Goal: Task Accomplishment & Management: Manage account settings

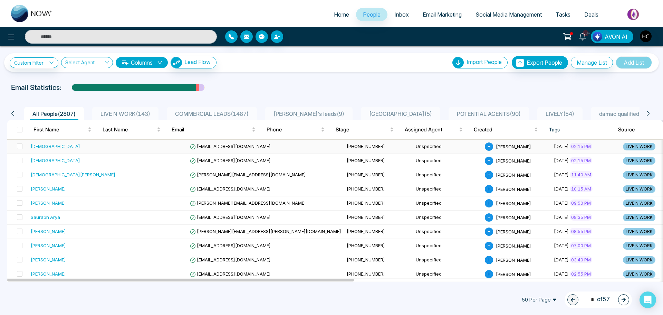
click at [121, 146] on td at bounding box center [152, 147] width 69 height 14
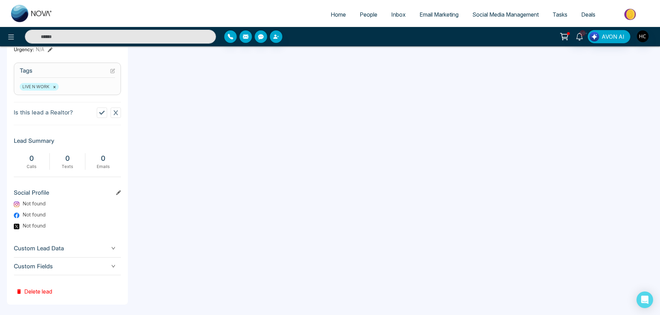
scroll to position [280, 0]
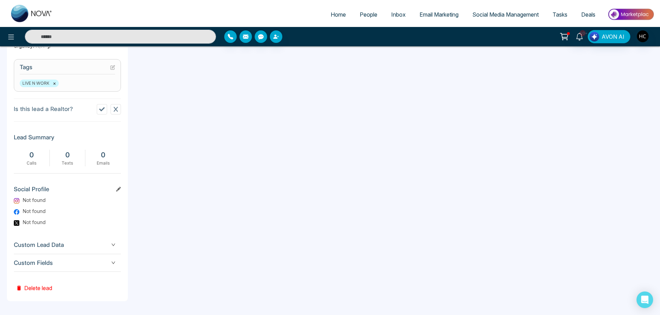
click at [45, 287] on button "Delete lead" at bounding box center [34, 283] width 40 height 22
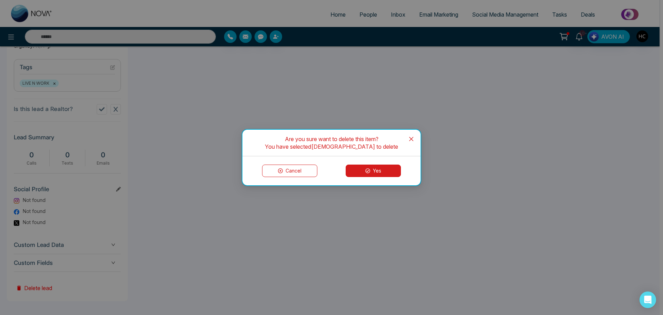
click at [384, 167] on button "Yes" at bounding box center [373, 170] width 55 height 12
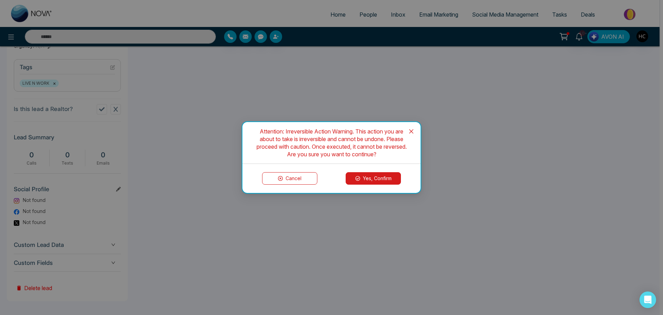
click at [372, 183] on button "Yes, Confirm" at bounding box center [373, 178] width 55 height 12
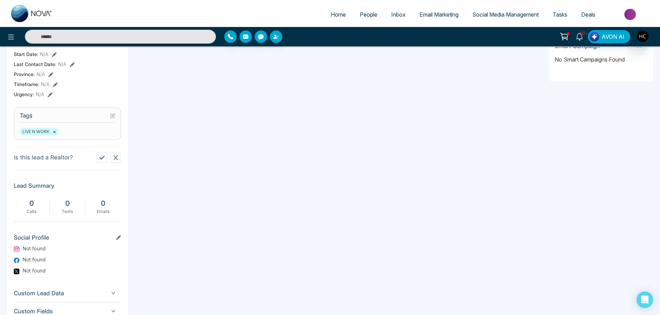
scroll to position [177, 0]
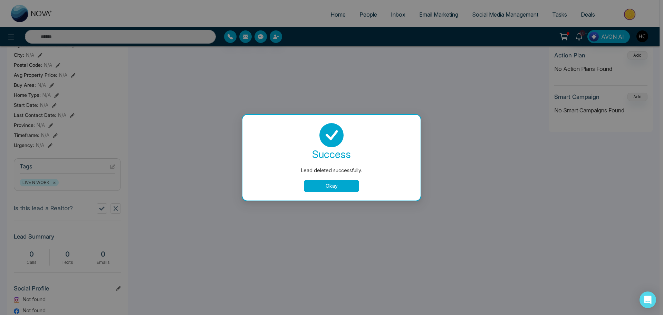
click at [324, 190] on button "Okay" at bounding box center [331, 186] width 55 height 12
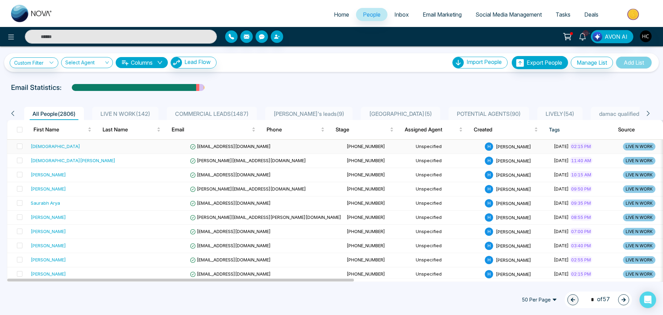
click at [76, 144] on div "[DEMOGRAPHIC_DATA]" at bounding box center [73, 146] width 85 height 7
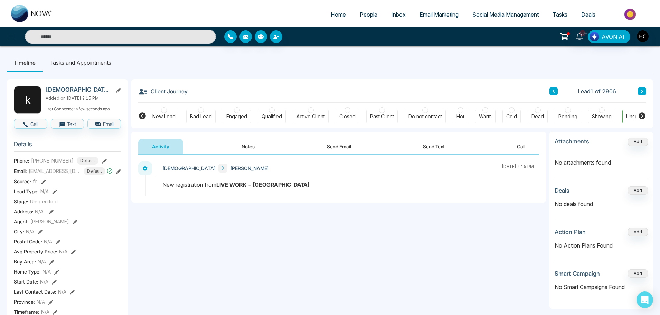
click at [247, 150] on button "Notes" at bounding box center [248, 147] width 41 height 16
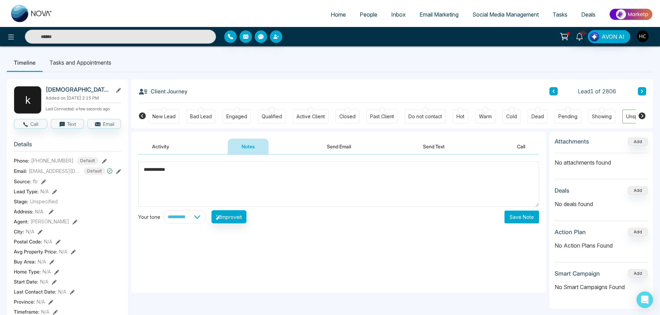
type textarea "**********"
click at [517, 213] on button "Save Note" at bounding box center [522, 216] width 35 height 13
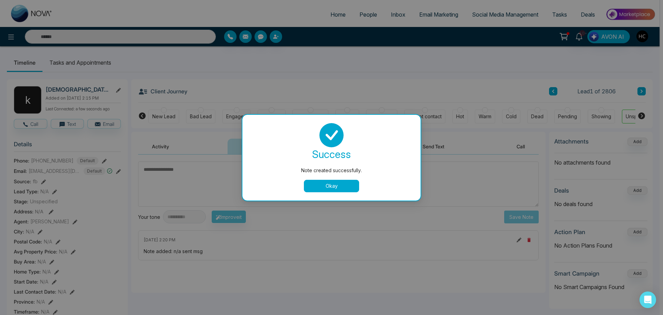
click at [325, 188] on button "Okay" at bounding box center [331, 186] width 55 height 12
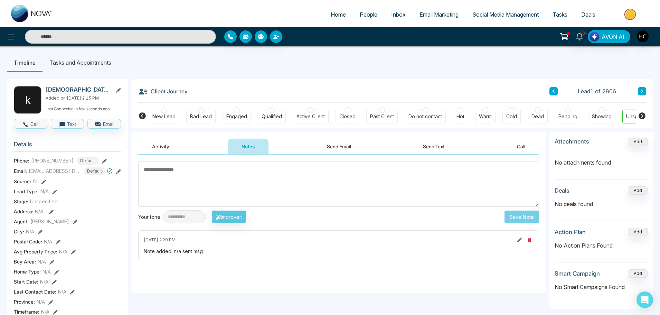
click at [373, 18] on link "People" at bounding box center [368, 14] width 31 height 13
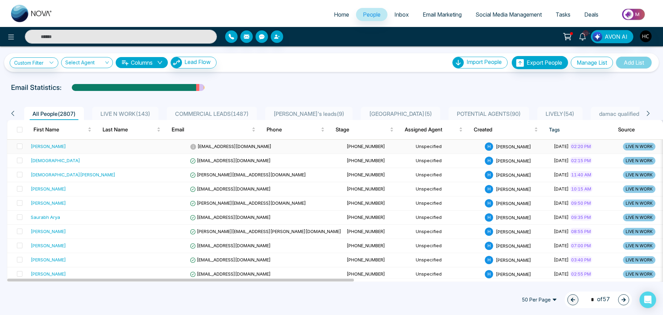
click at [118, 142] on td at bounding box center [152, 147] width 69 height 14
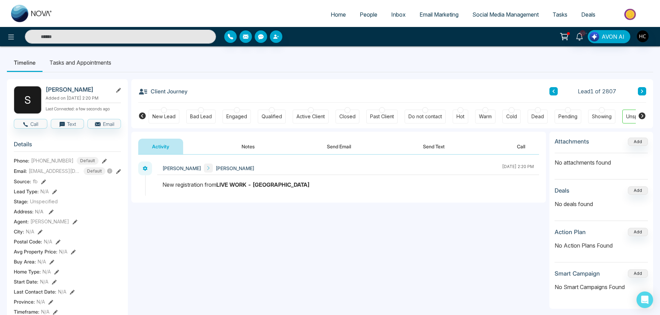
click at [245, 152] on button "Notes" at bounding box center [248, 147] width 41 height 16
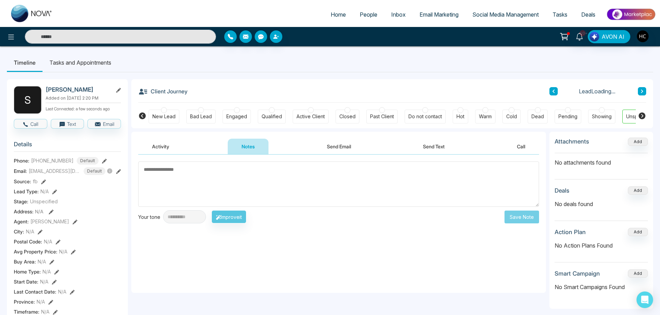
click at [242, 182] on textarea at bounding box center [338, 183] width 401 height 45
click at [252, 172] on textarea at bounding box center [338, 183] width 401 height 45
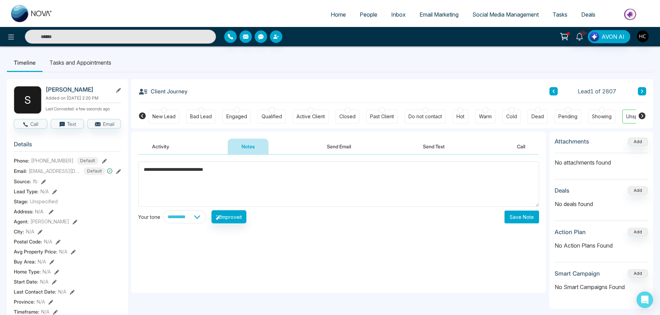
type textarea "**********"
click at [526, 221] on button "Save Note" at bounding box center [522, 216] width 35 height 13
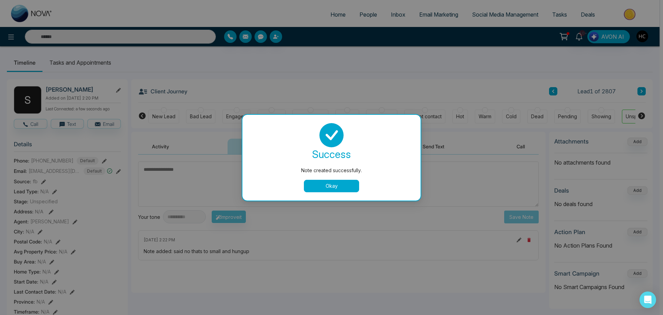
click at [321, 190] on button "Okay" at bounding box center [331, 186] width 55 height 12
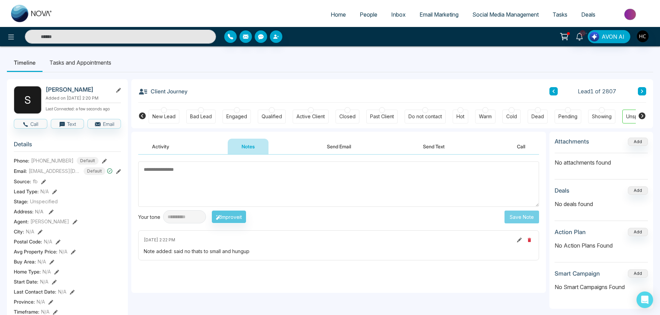
click at [361, 18] on span "People" at bounding box center [369, 14] width 18 height 7
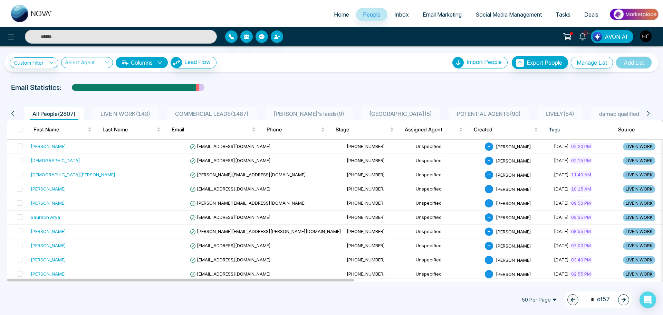
click at [158, 34] on input "text" at bounding box center [121, 37] width 192 height 14
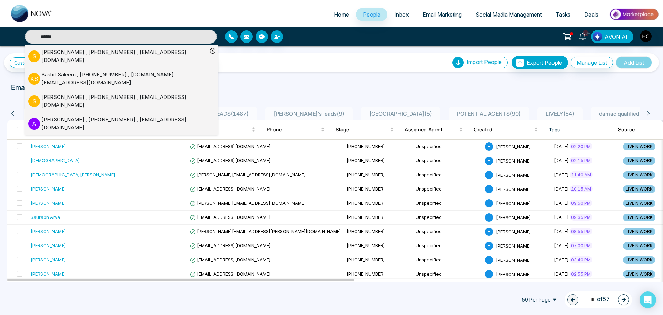
type input "******"
click at [104, 54] on div "[PERSON_NAME] , [PHONE_NUMBER] , [EMAIL_ADDRESS][DOMAIN_NAME]" at bounding box center [124, 56] width 166 height 16
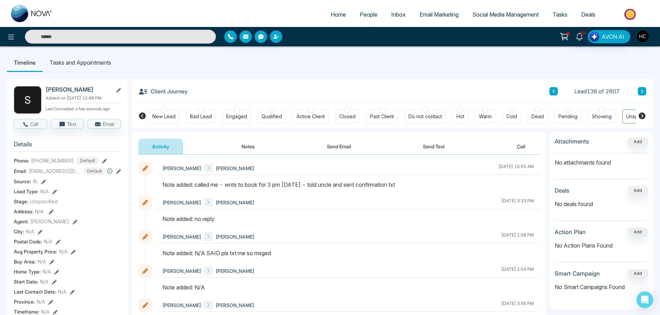
click at [251, 149] on button "Notes" at bounding box center [248, 147] width 41 height 16
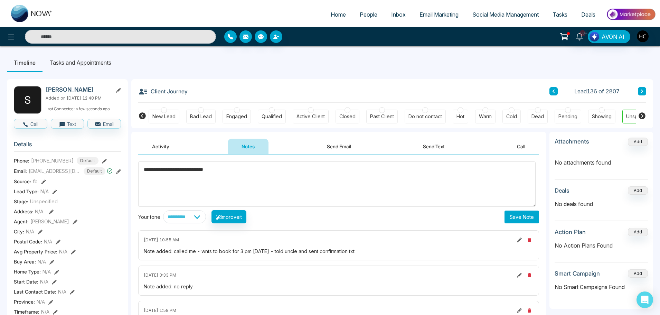
drag, startPoint x: 220, startPoint y: 169, endPoint x: 195, endPoint y: 168, distance: 25.6
click at [195, 168] on textarea "**********" at bounding box center [336, 183] width 397 height 45
type textarea "**********"
click at [513, 219] on button "Save Note" at bounding box center [522, 216] width 35 height 13
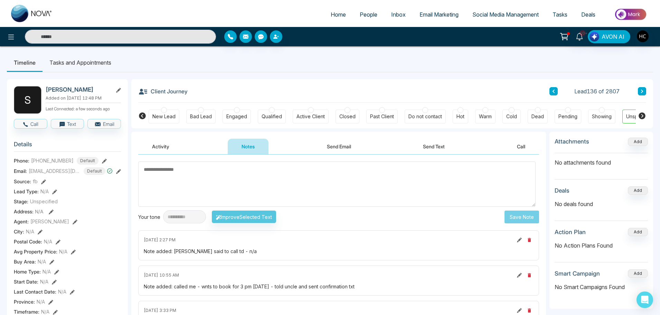
click at [324, 16] on link "Home" at bounding box center [338, 14] width 29 height 13
select select "*"
